Goal: Task Accomplishment & Management: Manage account settings

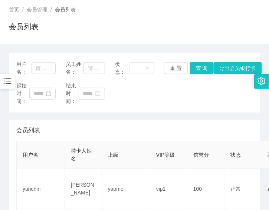
scroll to position [41, 0]
click at [88, 39] on div "首页 / 会员管理 / 会员列表 / 会员列表" at bounding box center [134, 22] width 269 height 44
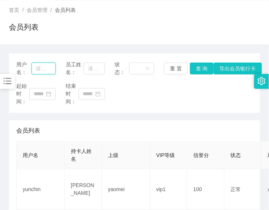
click at [46, 67] on input "text" at bounding box center [44, 69] width 24 height 12
paste input "X10Andy"
type input "X10Andy"
click at [199, 70] on button "查 询" at bounding box center [202, 69] width 24 height 12
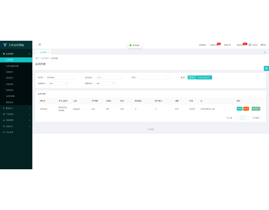
scroll to position [0, 0]
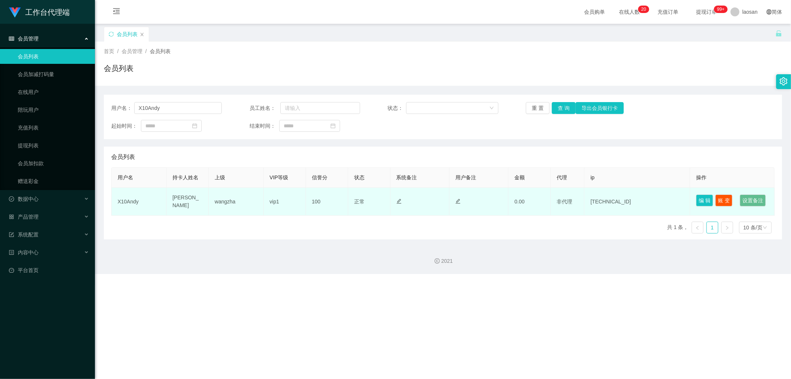
click at [126, 208] on td "X10Andy" at bounding box center [139, 202] width 55 height 28
click at [268, 199] on button "编 辑" at bounding box center [704, 200] width 17 height 12
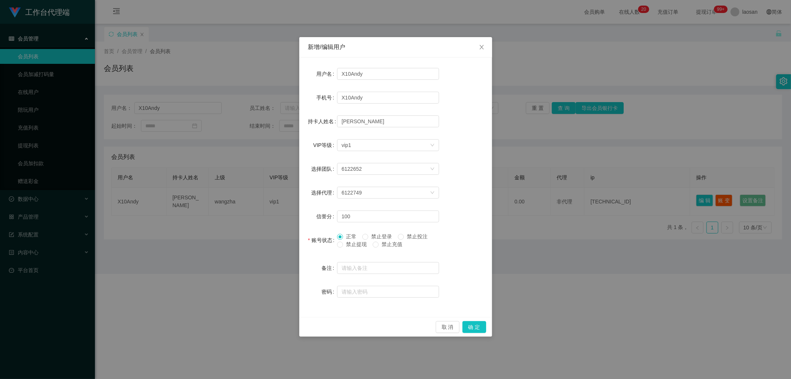
click at [268, 185] on div "新增/编辑用户 用户名 X10Andy 手机号 X10Andy 持卡人姓名 [PERSON_NAME] VIP等级 选择VIP等级 vip1 选择团队 612…" at bounding box center [395, 189] width 791 height 379
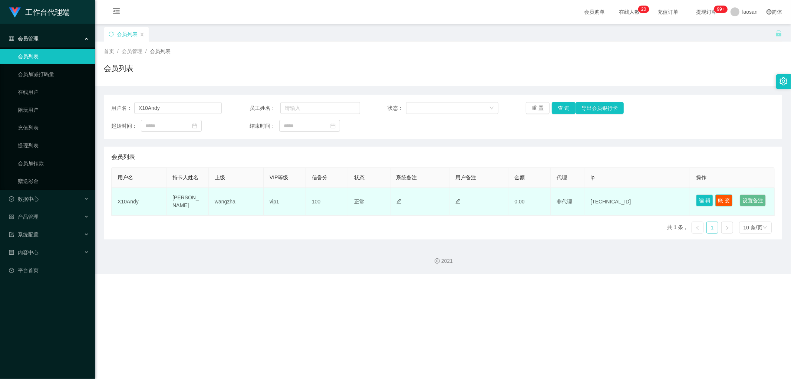
click at [268, 194] on button "账 变" at bounding box center [723, 200] width 17 height 12
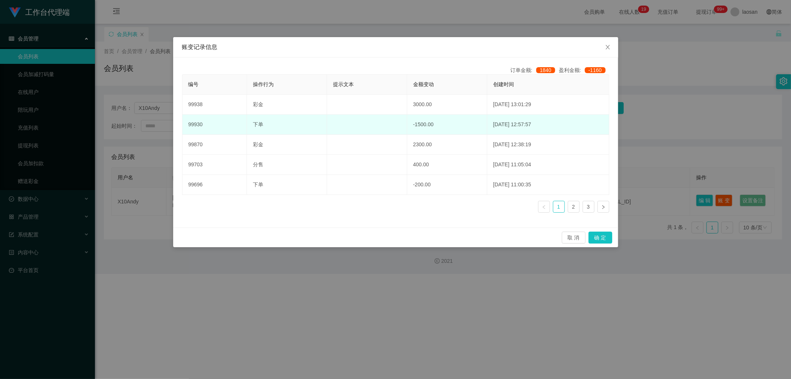
click at [268, 121] on td "-1500.00" at bounding box center [447, 125] width 80 height 20
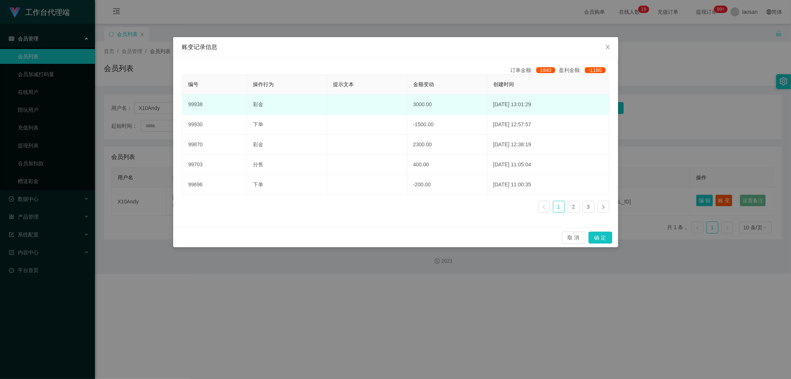
click at [268, 109] on td "3000.00" at bounding box center [447, 105] width 80 height 20
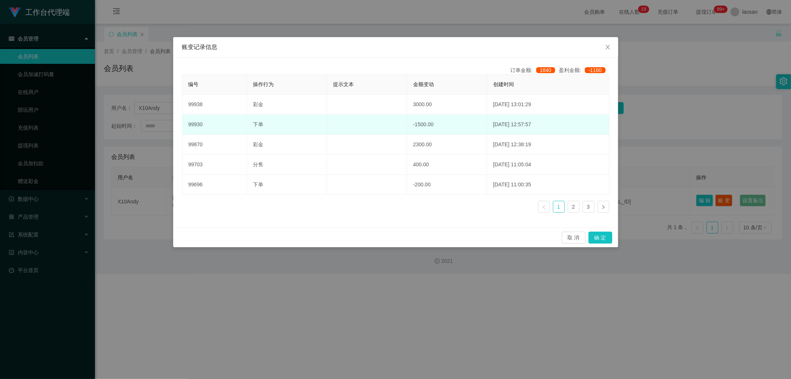
click at [268, 122] on td "-1500.00" at bounding box center [447, 125] width 80 height 20
click at [268, 118] on td "[DATE] 12:57:57" at bounding box center [548, 125] width 122 height 20
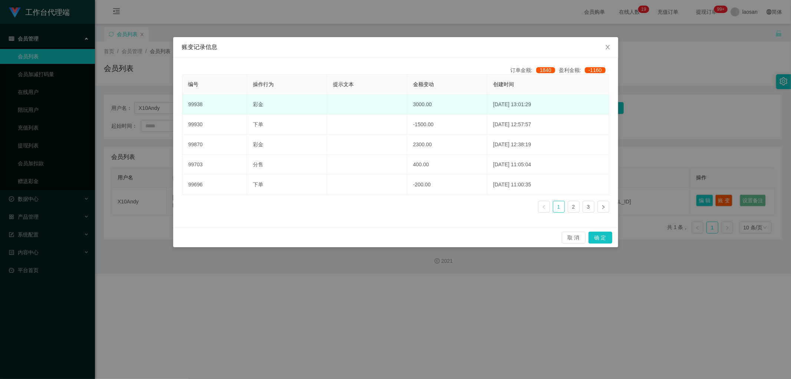
click at [268, 106] on td "[DATE] 13:01:29" at bounding box center [548, 105] width 122 height 20
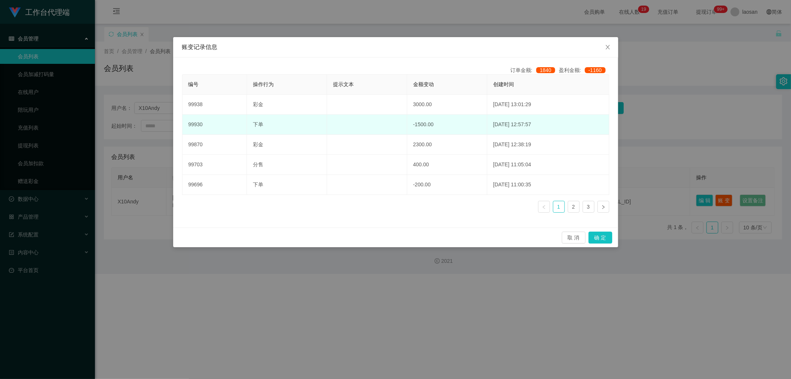
click at [268, 125] on td "[DATE] 12:57:57" at bounding box center [548, 125] width 122 height 20
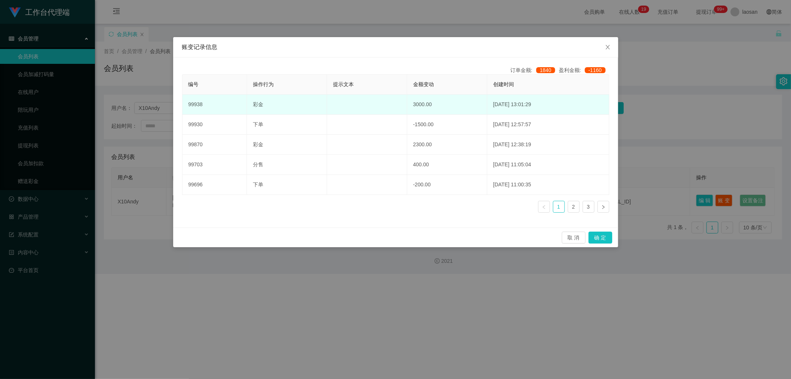
click at [268, 108] on td "[DATE] 13:01:29" at bounding box center [548, 105] width 122 height 20
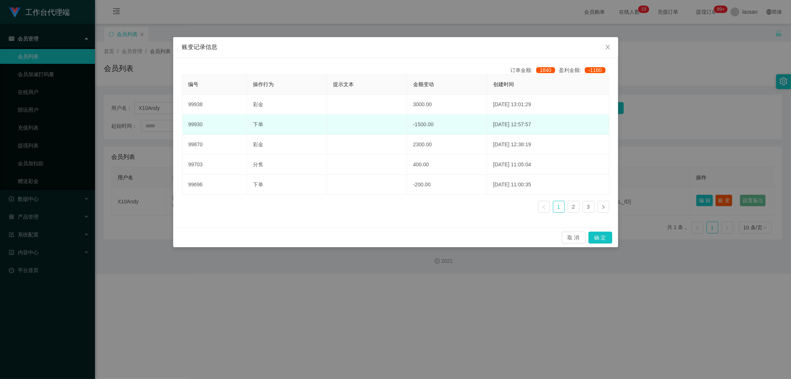
click at [268, 125] on td "[DATE] 12:57:57" at bounding box center [548, 125] width 122 height 20
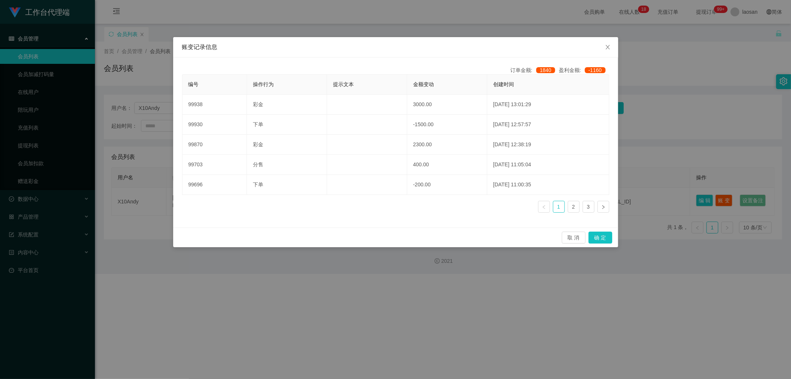
click at [268, 131] on div "账变记录信息 订单金额: 1840 盈利金额: -1160 编号 操作行为 提示文本 金额变动 创建时间 99938 彩金 3000.00 [DATE] 13…" at bounding box center [395, 189] width 791 height 379
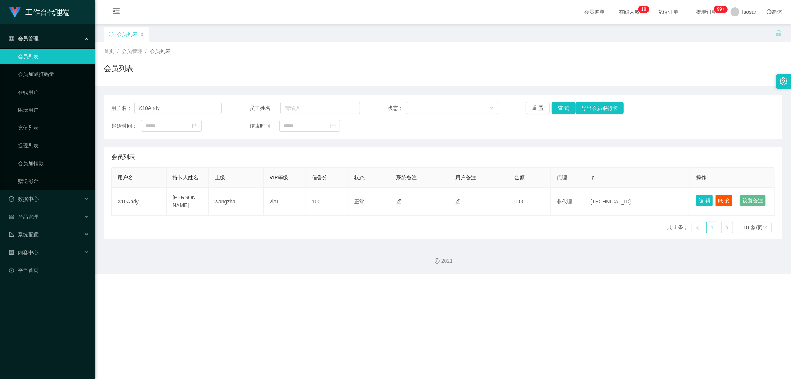
click at [268, 133] on div "用户名： X10Andy 员工姓名： 状态： 重 置 查 询 导出会员银行卡 起始时间： 结束时间：" at bounding box center [443, 117] width 678 height 44
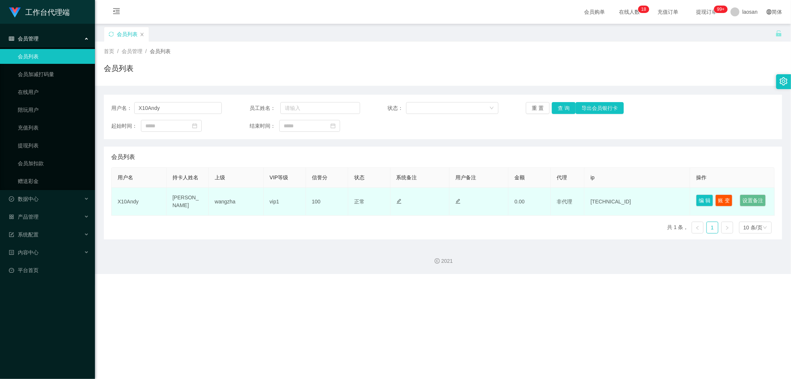
click at [132, 205] on td "X10Andy" at bounding box center [139, 202] width 55 height 28
copy td "X10Andy"
click at [268, 203] on td at bounding box center [419, 202] width 59 height 28
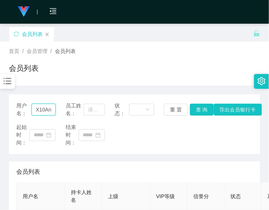
click at [47, 104] on input "X10Andy" at bounding box center [44, 110] width 24 height 12
click at [208, 108] on button "查 询" at bounding box center [202, 110] width 24 height 12
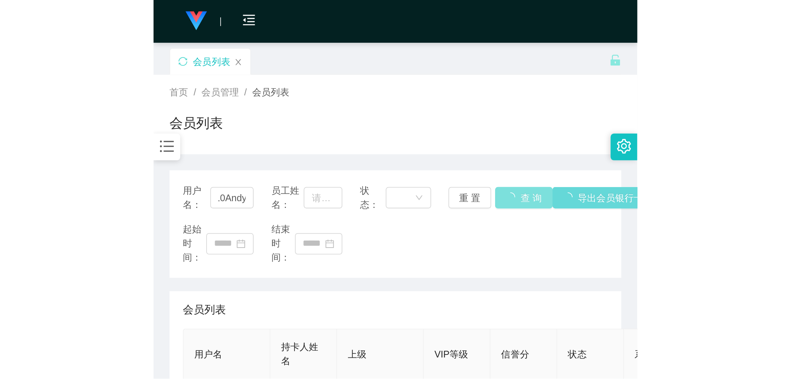
scroll to position [0, 0]
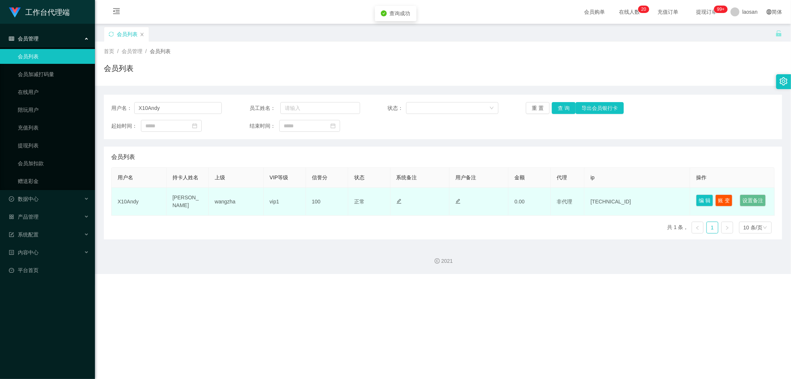
click at [229, 205] on td "wangzha" at bounding box center [236, 202] width 55 height 28
click at [268, 198] on button "账 变" at bounding box center [723, 200] width 17 height 12
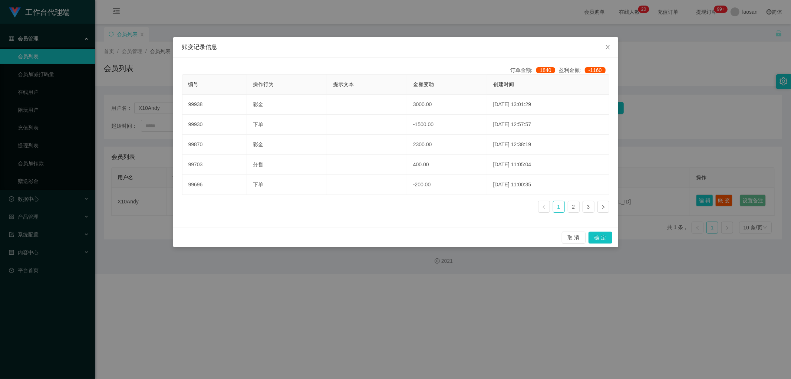
click at [268, 173] on div "账变记录信息 订单金额: 1840 盈利金额: -1160 编号 操作行为 提示文本 金额变动 创建时间 99938 彩金 3000.00 [DATE] 13…" at bounding box center [395, 189] width 791 height 379
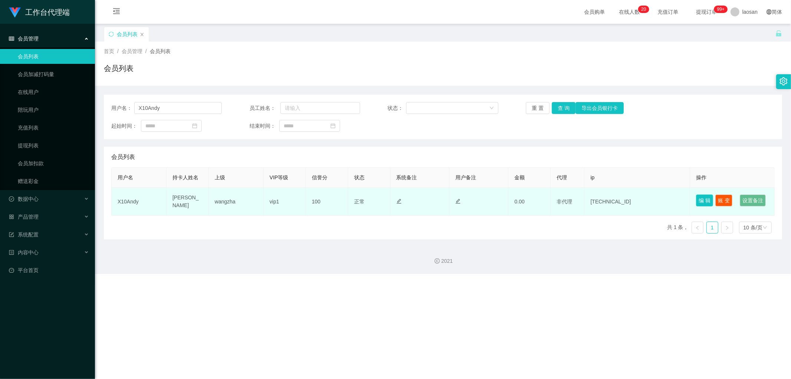
click at [268, 201] on button "编 辑" at bounding box center [704, 200] width 17 height 12
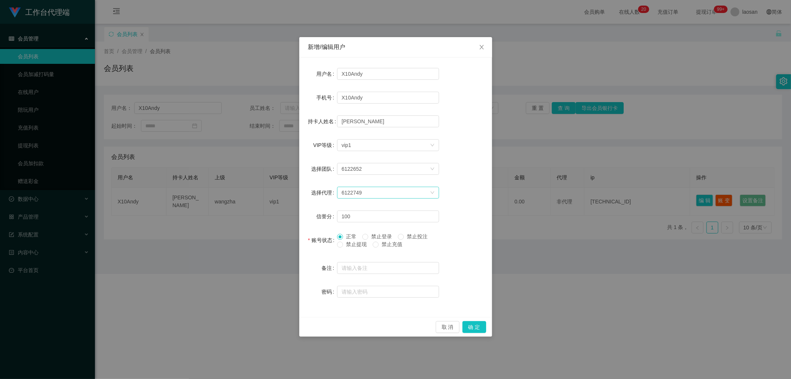
click at [268, 193] on div "6122749" at bounding box center [386, 192] width 88 height 11
click at [268, 194] on div "6122749" at bounding box center [386, 192] width 88 height 11
click at [268, 183] on form "用户名 X10Andy 手机号 X10Andy 持卡人姓名 [PERSON_NAME] VIP等级 选择VIP等级 vip1 选择团队 6122652 选择代…" at bounding box center [395, 182] width 175 height 232
click at [268, 161] on div "新增/编辑用户 用户名 X10Andy 手机号 X10Andy 持卡人姓名 [PERSON_NAME] VIP等级 选择VIP等级 vip1 选择团队 612…" at bounding box center [395, 189] width 791 height 379
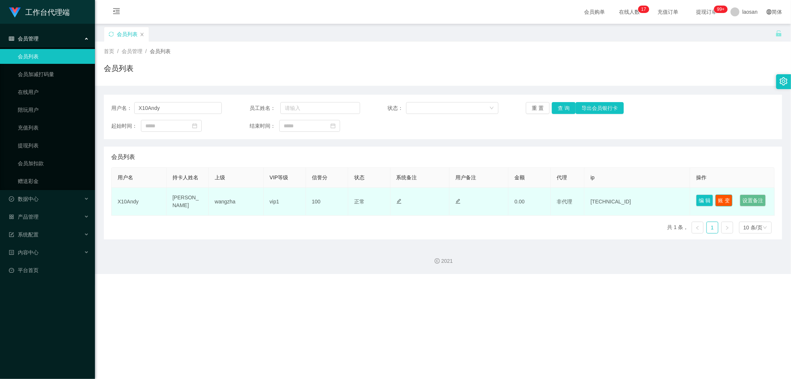
click at [268, 201] on button "账 变" at bounding box center [723, 200] width 17 height 12
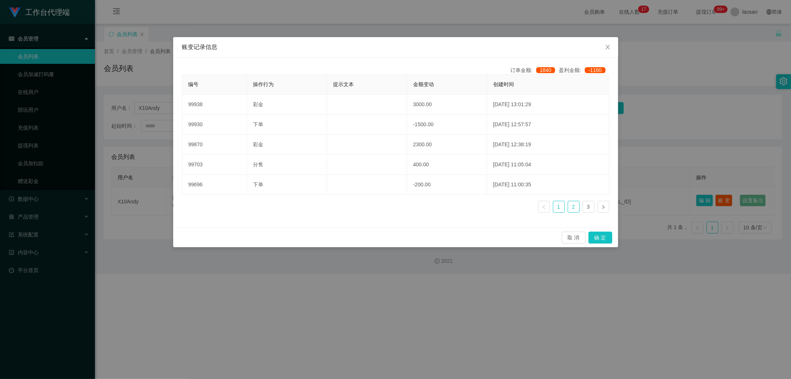
click at [268, 210] on link "2" at bounding box center [573, 206] width 11 height 11
click at [268, 206] on link "3" at bounding box center [588, 206] width 11 height 11
click at [268, 208] on link "1" at bounding box center [558, 206] width 11 height 11
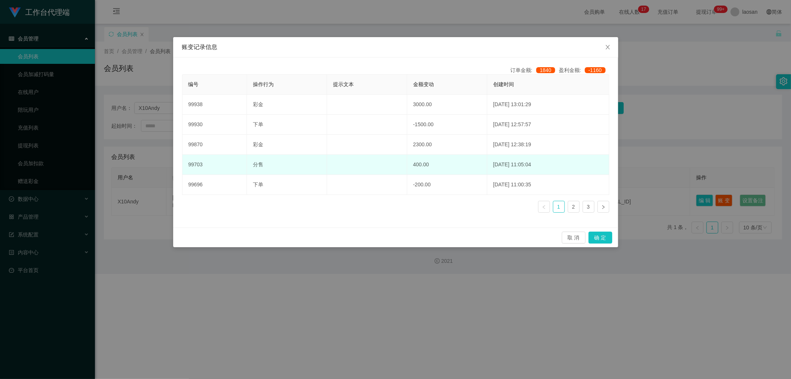
click at [268, 167] on td "[DATE] 11:05:04" at bounding box center [548, 165] width 122 height 20
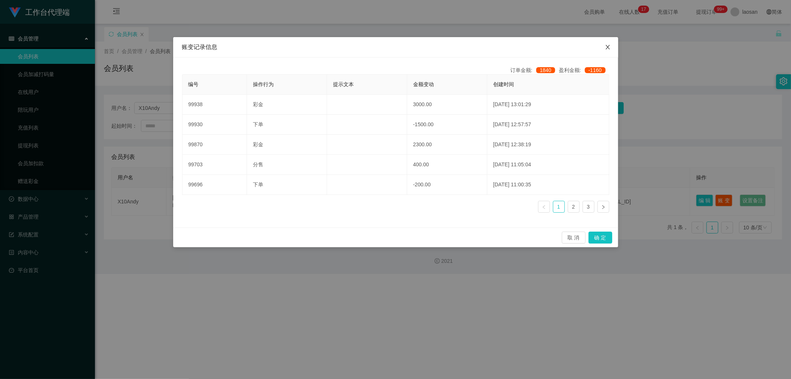
click at [268, 51] on span "Close" at bounding box center [607, 47] width 21 height 21
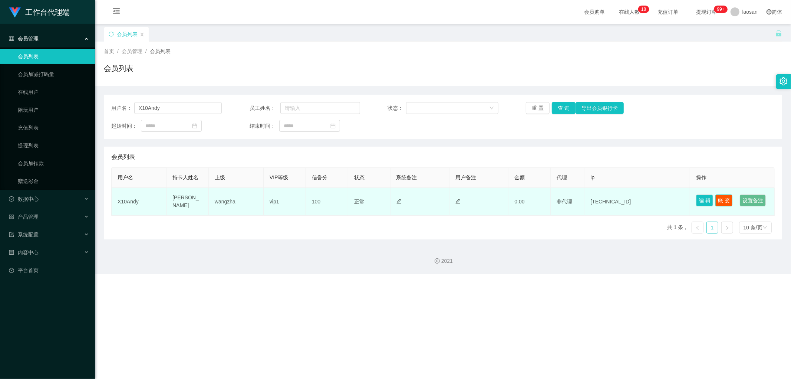
click at [268, 201] on button "账 变" at bounding box center [723, 200] width 17 height 12
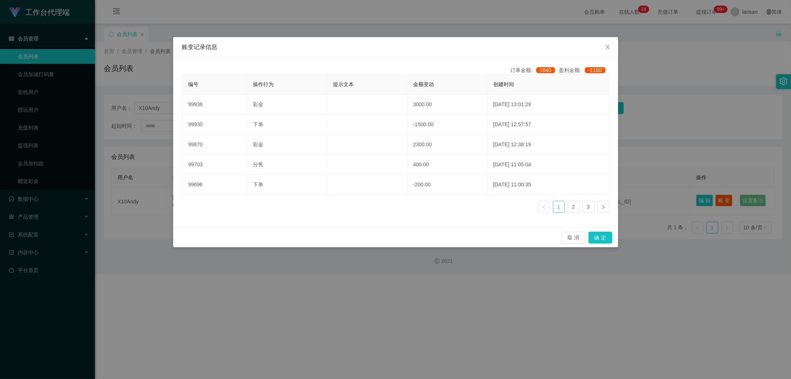
click at [268, 168] on div "账变记录信息 订单金额: 1840 盈利金额: -1160 编号 操作行为 提示文本 金额变动 创建时间 99938 彩金 3000.00 [DATE] 13…" at bounding box center [395, 189] width 791 height 379
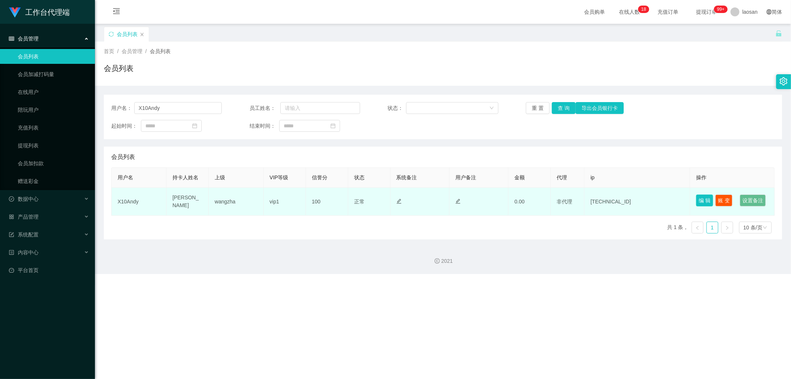
click at [268, 205] on button "编 辑" at bounding box center [704, 200] width 17 height 12
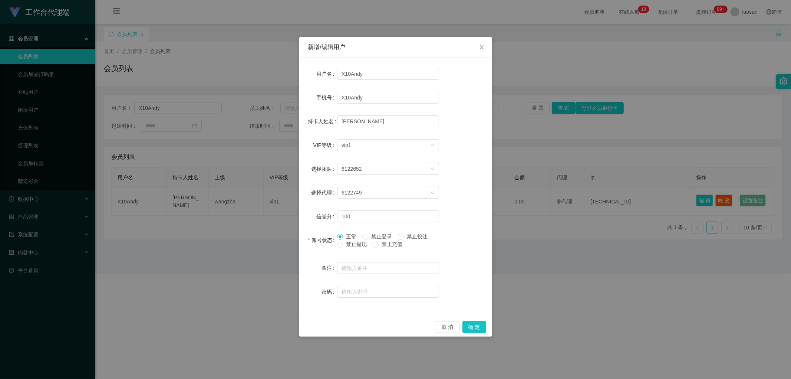
click at [268, 170] on div "新增/编辑用户 用户名 X10Andy 手机号 X10Andy 持卡人姓名 [PERSON_NAME] VIP等级 选择VIP等级 vip1 选择团队 612…" at bounding box center [395, 189] width 791 height 379
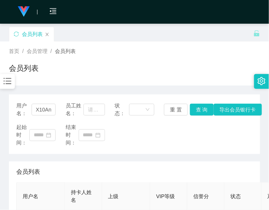
click at [71, 82] on div "首页 / 会员管理 / 会员列表 / 会员列表" at bounding box center [134, 64] width 269 height 44
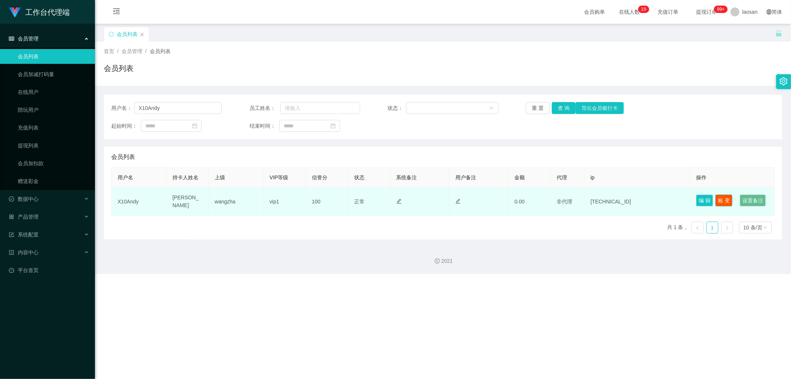
click at [268, 197] on button "账 变" at bounding box center [723, 200] width 17 height 12
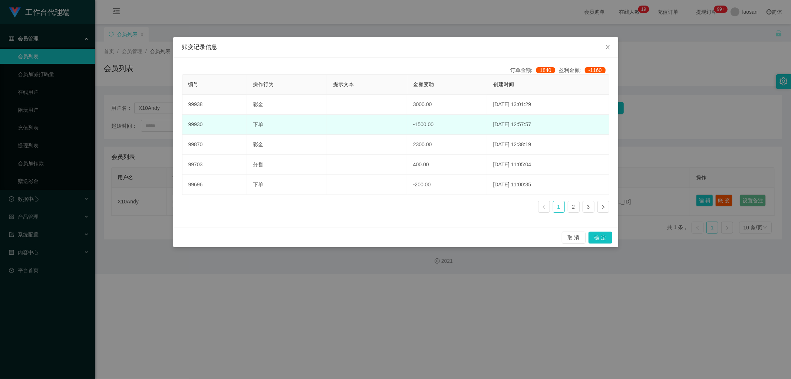
click at [268, 124] on td "[DATE] 12:57:57" at bounding box center [548, 125] width 122 height 20
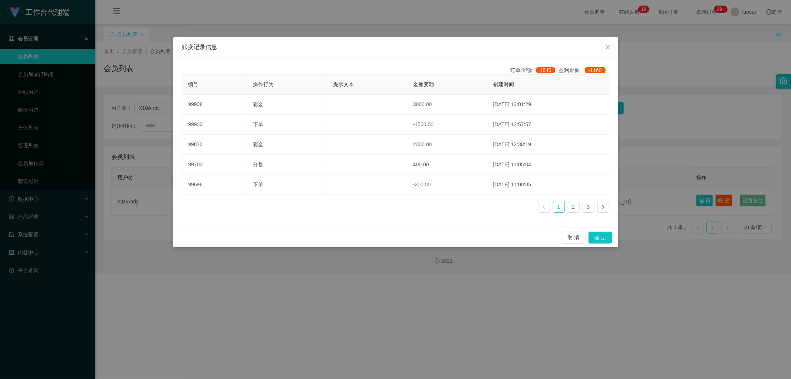
click at [268, 207] on ul "1 2 3" at bounding box center [573, 207] width 71 height 12
click at [268, 205] on link at bounding box center [544, 207] width 12 height 12
click at [268, 210] on div "编号 操作行为 提示文本 金额变动 创建时间 99938 彩金 3000.00 [DATE] 13:01:29 99930 下单 -1500.00 [DATE…" at bounding box center [395, 146] width 427 height 144
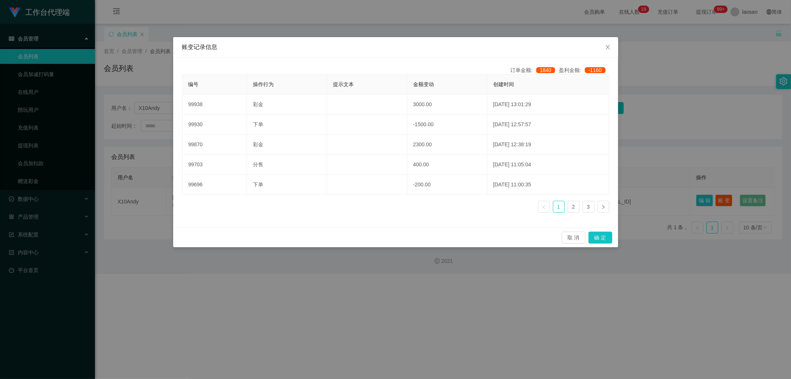
click at [268, 210] on div "账变记录信息 订单金额: 1840 盈利金额: -1160 编号 操作行为 提示文本 金额变动 创建时间 99938 彩金 3000.00 [DATE] 13…" at bounding box center [395, 189] width 791 height 379
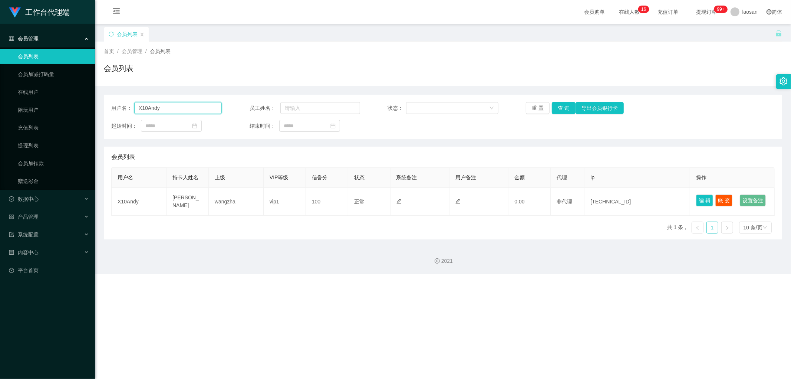
click at [160, 110] on input "X10Andy" at bounding box center [178, 108] width 88 height 12
click at [131, 49] on span "会员管理" at bounding box center [132, 51] width 21 height 6
click at [43, 199] on div "数据中心" at bounding box center [47, 198] width 95 height 15
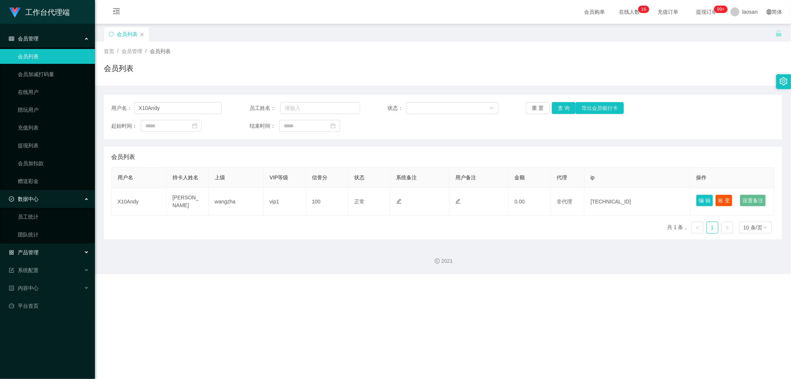
click at [39, 210] on div "产品管理" at bounding box center [47, 252] width 95 height 15
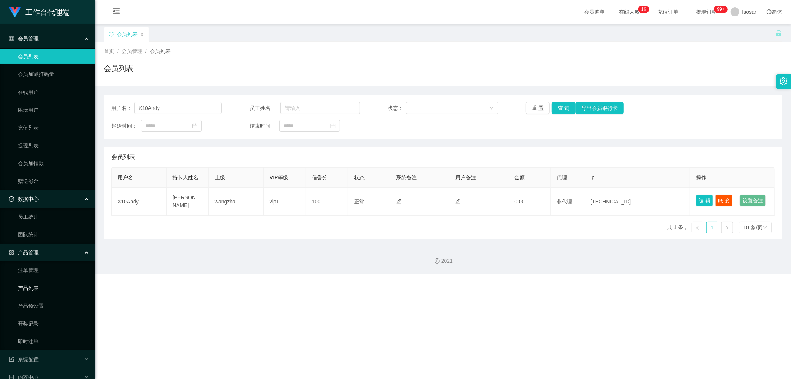
click at [45, 210] on link "产品列表" at bounding box center [53, 287] width 71 height 15
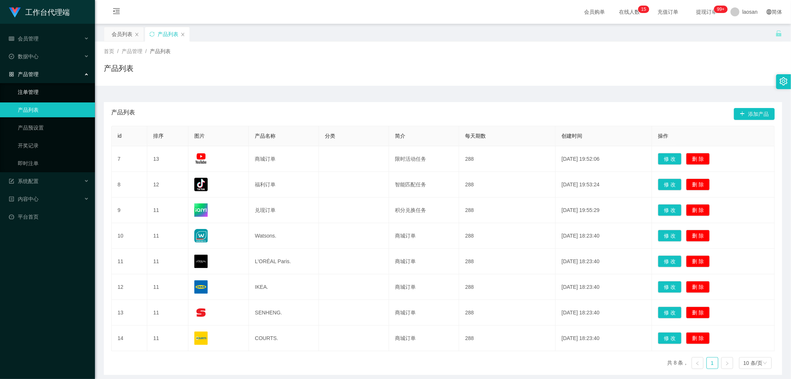
click at [50, 92] on link "注单管理" at bounding box center [53, 92] width 71 height 15
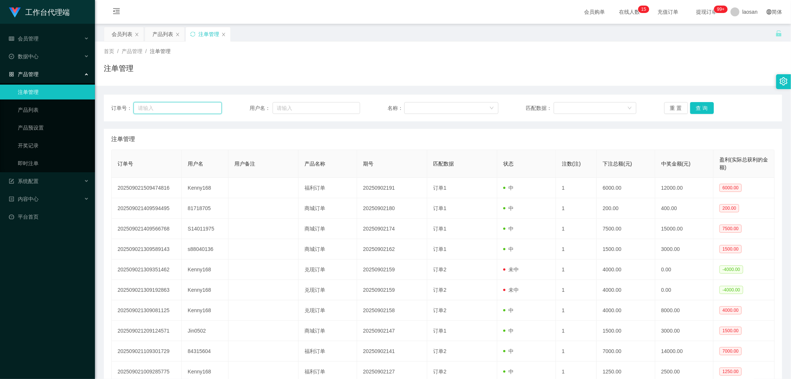
click at [186, 106] on input "text" at bounding box center [177, 108] width 88 height 12
paste input "X10Andy"
type input "X10Andy"
click at [268, 105] on input "text" at bounding box center [317, 108] width 88 height 12
paste input "X10Andy"
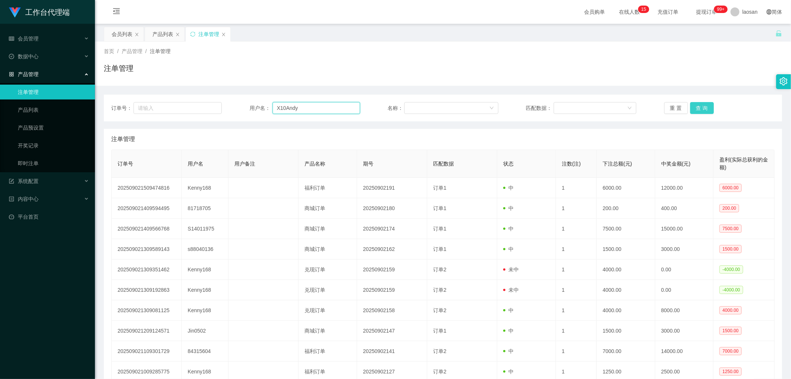
type input "X10Andy"
click at [268, 108] on button "查 询" at bounding box center [702, 108] width 24 height 12
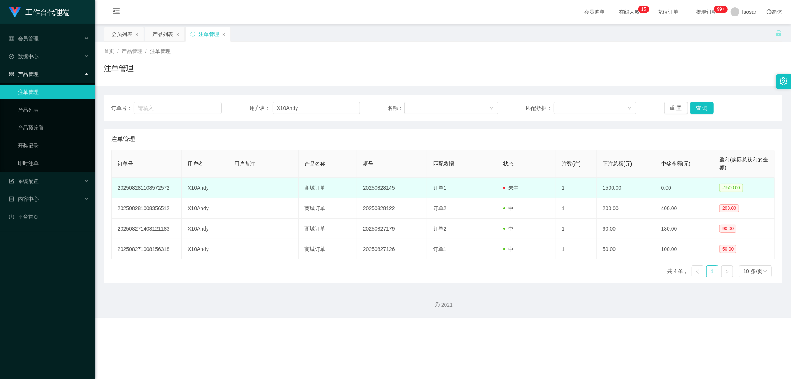
drag, startPoint x: 484, startPoint y: 192, endPoint x: 549, endPoint y: 189, distance: 64.9
click at [268, 189] on tr "202508281108572572 X10Andy 商城订单 20250828145 订单1 未中 1 1500.00 0.00 -1500.00" at bounding box center [443, 188] width 663 height 20
click at [268, 189] on td "1" at bounding box center [576, 188] width 41 height 20
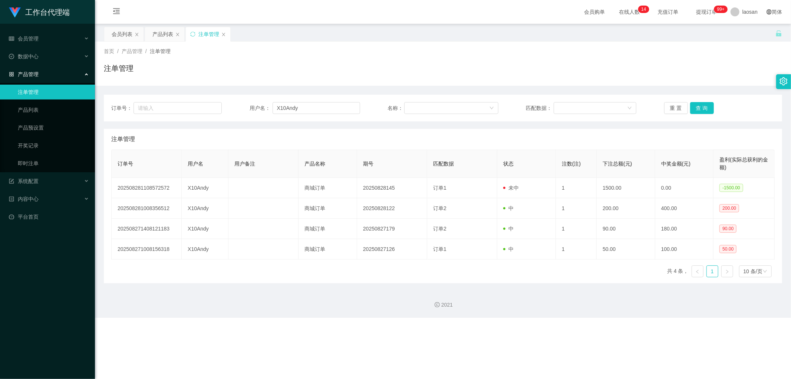
click at [268, 210] on icon "图标: left" at bounding box center [697, 271] width 4 height 4
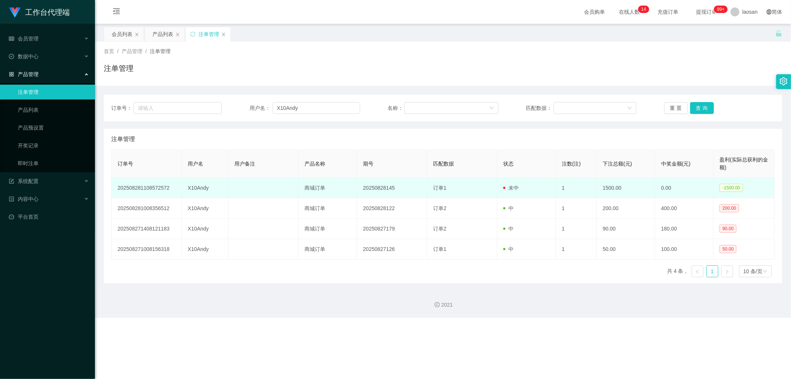
click at [268, 187] on td "20250828145" at bounding box center [392, 188] width 70 height 20
click at [268, 184] on td "20250828145" at bounding box center [392, 188] width 70 height 20
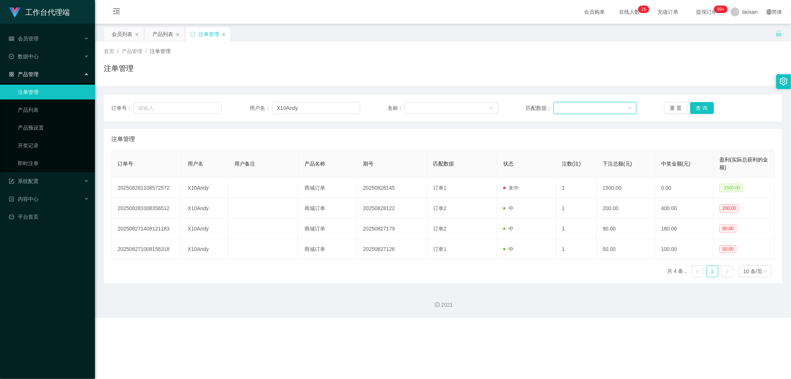
click at [268, 109] on div at bounding box center [592, 107] width 69 height 11
click at [268, 125] on div "订单号： 用户名： X10Andy 名称： 匹配数据： 重 置 查 询 注单管理 订单号 用户名 用户备注 产品名称 期号 匹配数据 状态 注数(注) 下注总…" at bounding box center [443, 189] width 678 height 188
click at [52, 42] on div "会员管理" at bounding box center [47, 38] width 95 height 15
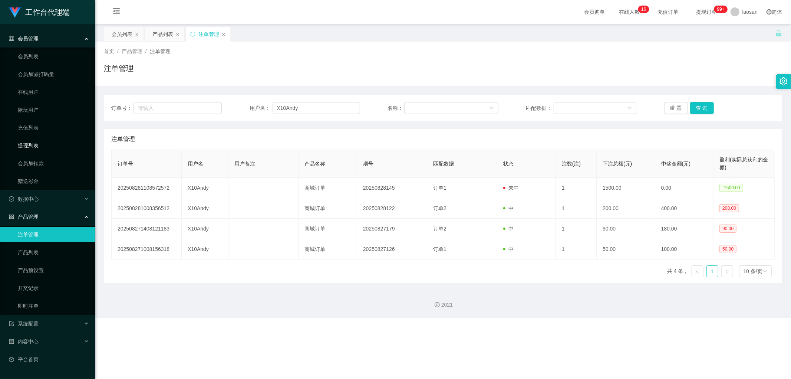
click at [42, 146] on link "提现列表" at bounding box center [53, 145] width 71 height 15
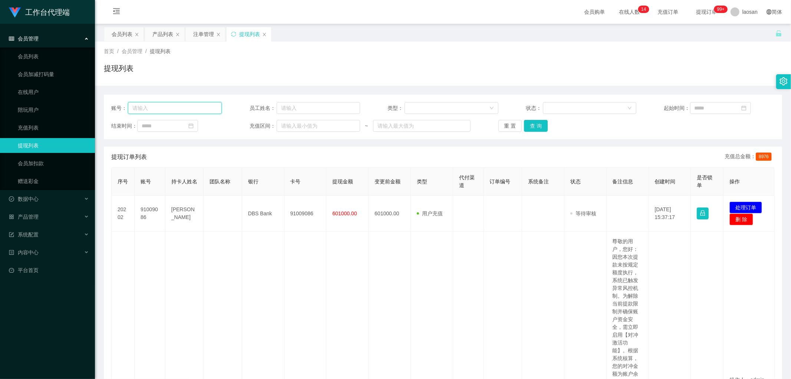
click at [175, 106] on input "text" at bounding box center [175, 108] width 94 height 12
paste input "X10Andy"
type input "X10Andy"
click at [268, 123] on button "查 询" at bounding box center [536, 126] width 24 height 12
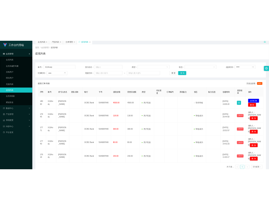
scroll to position [39, 0]
